Goal: Check status: Check status

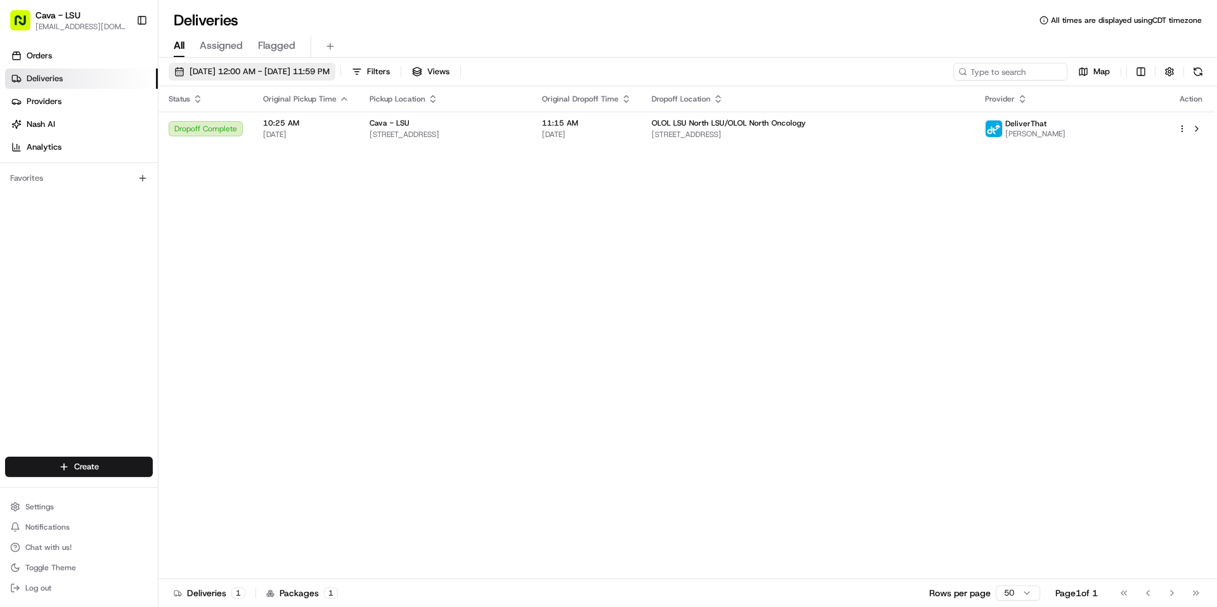
click at [256, 71] on span "[DATE] 12:00 AM - [DATE] 11:59 PM" at bounding box center [260, 71] width 140 height 11
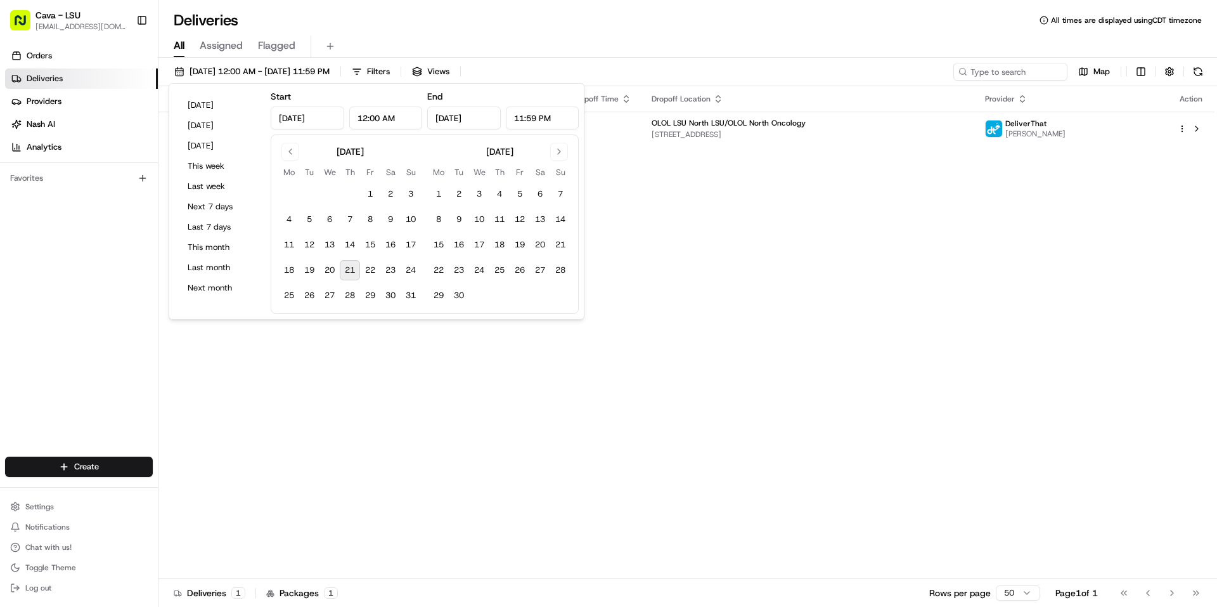
click at [350, 269] on button "21" at bounding box center [350, 270] width 20 height 20
type input "[DATE]"
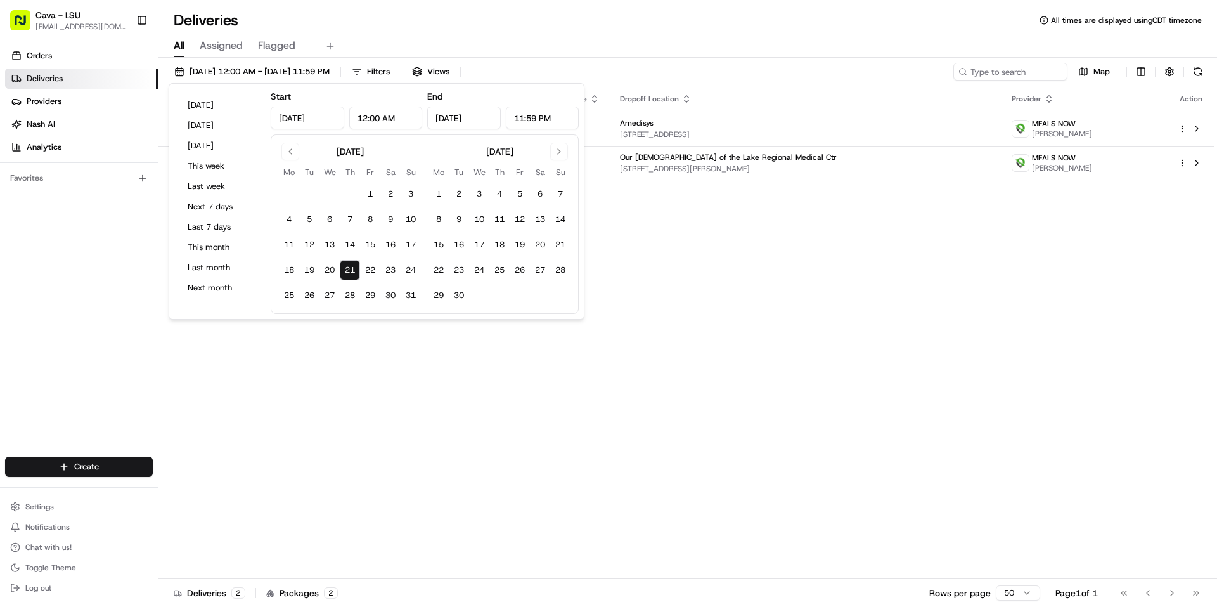
click at [699, 263] on div "Status Original Pickup Time Pickup Location Original Dropoff Time Dropoff Locat…" at bounding box center [687, 332] width 1056 height 493
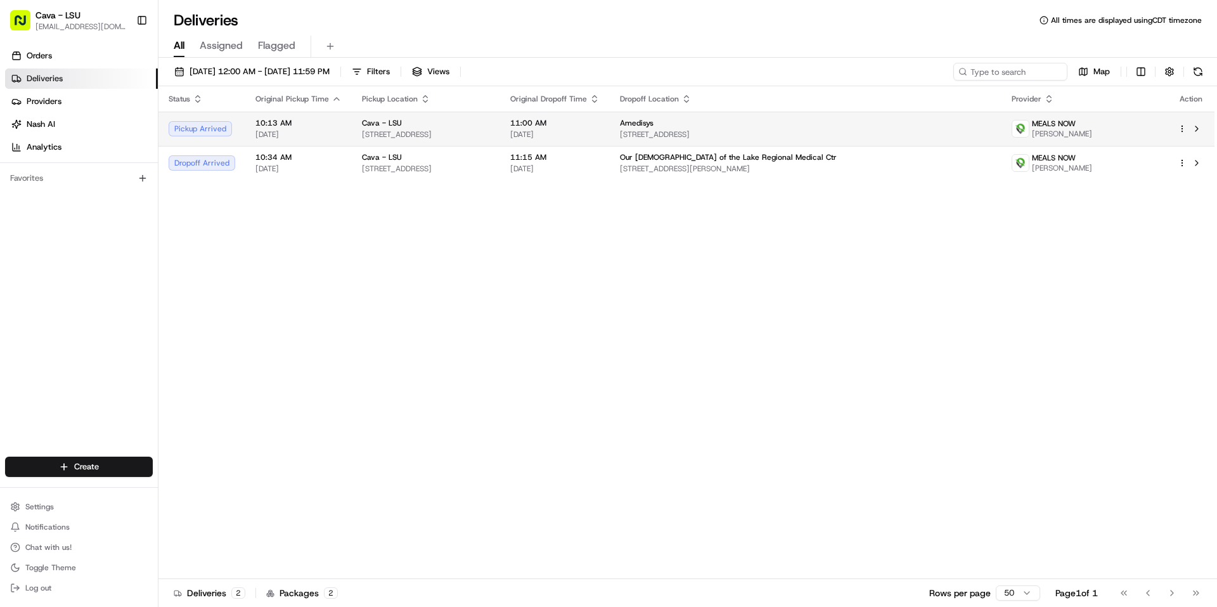
click at [610, 130] on td "11:00 AM [DATE]" at bounding box center [555, 129] width 110 height 34
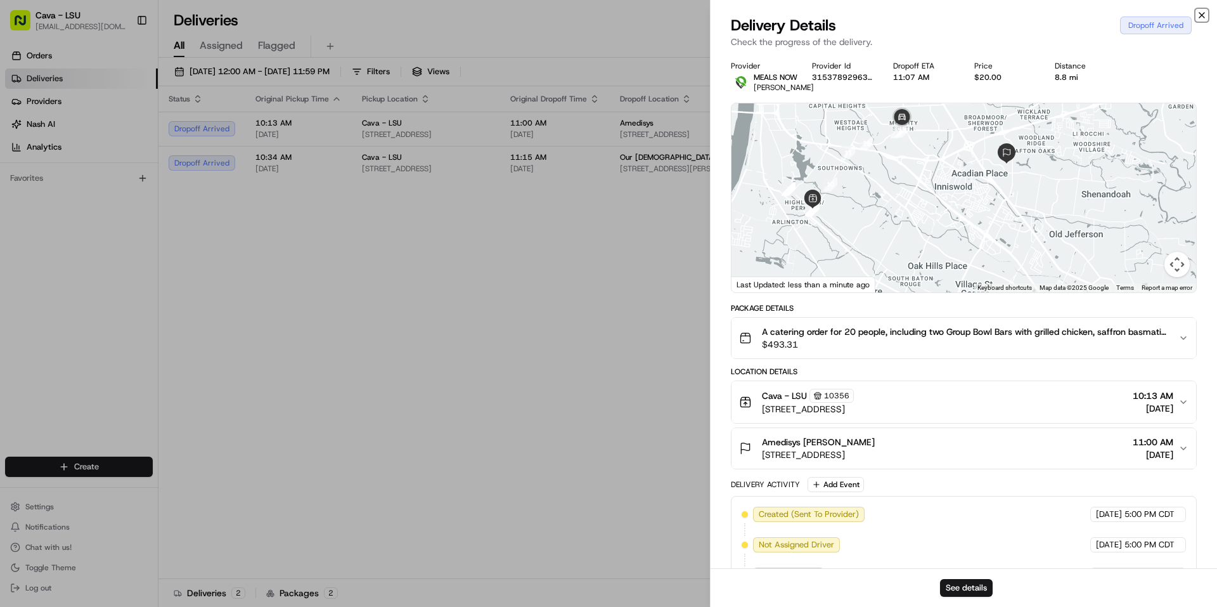
click at [1206, 12] on icon "button" at bounding box center [1202, 15] width 10 height 10
